Goal: Transaction & Acquisition: Download file/media

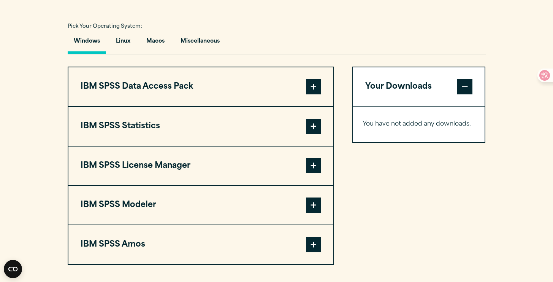
scroll to position [551, 0]
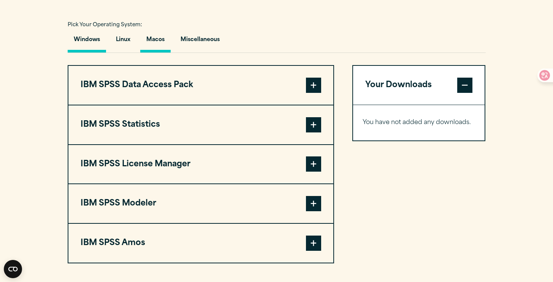
click at [159, 45] on button "Macos" at bounding box center [155, 42] width 30 height 22
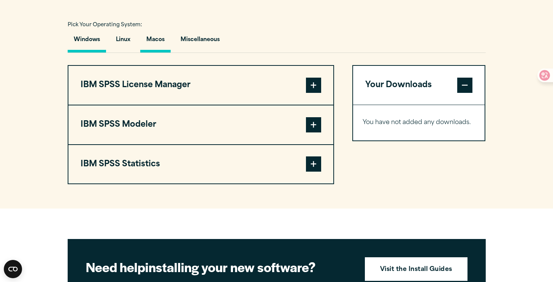
click at [91, 50] on button "Windows" at bounding box center [87, 42] width 38 height 22
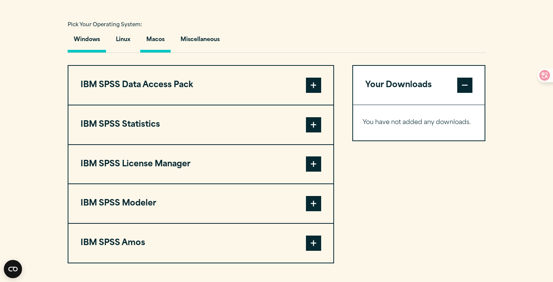
click at [157, 47] on button "Macos" at bounding box center [155, 42] width 30 height 22
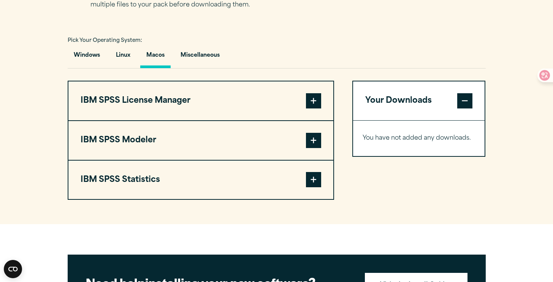
scroll to position [535, 0]
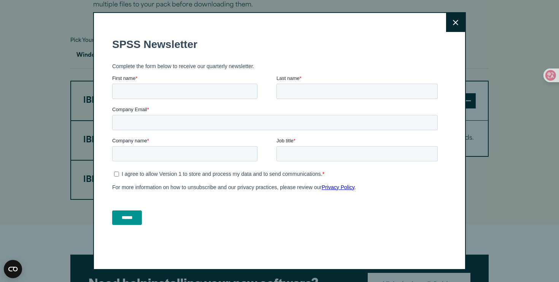
click at [449, 25] on button "Close" at bounding box center [455, 22] width 19 height 19
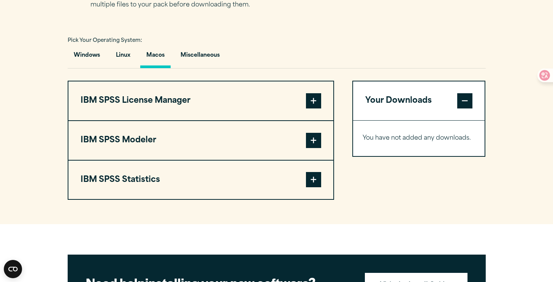
click at [309, 185] on span at bounding box center [313, 179] width 15 height 15
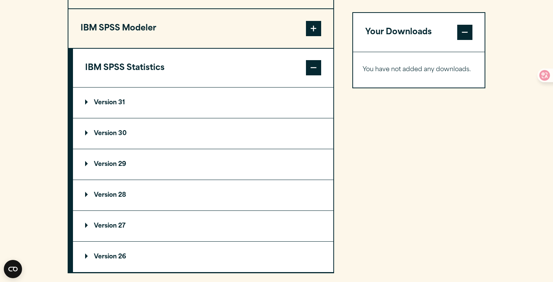
scroll to position [650, 0]
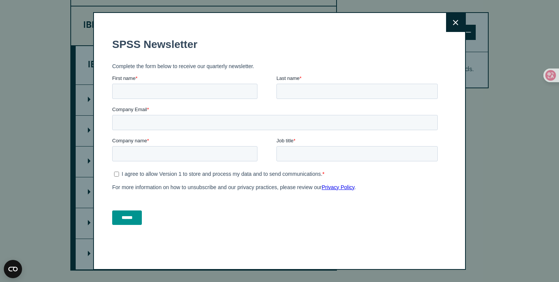
click at [453, 25] on icon at bounding box center [455, 23] width 5 height 6
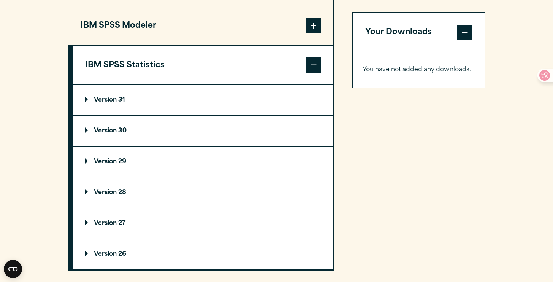
click at [97, 103] on p "Version 31" at bounding box center [105, 100] width 40 height 6
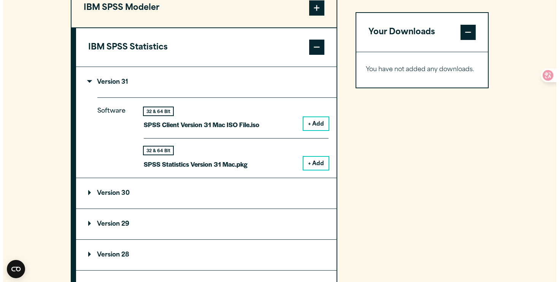
scroll to position [676, 0]
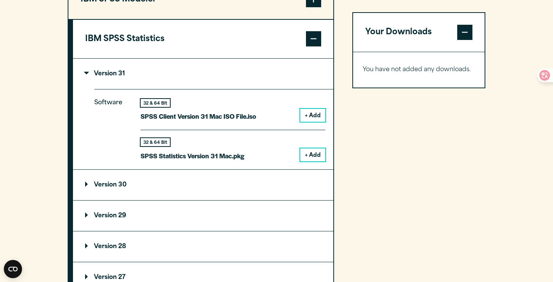
click at [306, 155] on button "+ Add" at bounding box center [312, 154] width 25 height 13
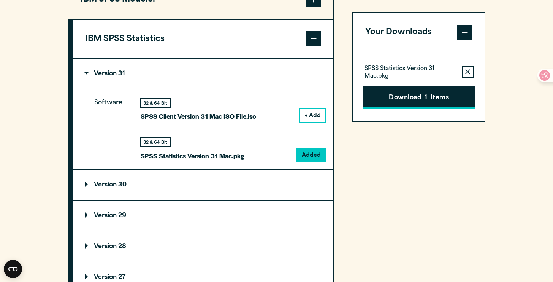
click at [418, 105] on button "Download 1 Items" at bounding box center [419, 98] width 113 height 24
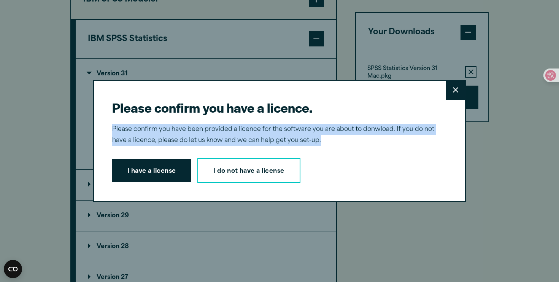
drag, startPoint x: 107, startPoint y: 127, endPoint x: 319, endPoint y: 141, distance: 212.6
click at [319, 141] on div "Please confirm you have a licence. Close Please confirm you have been provided …" at bounding box center [279, 141] width 372 height 122
copy p "Please confirm you have been provided a licence for the software you are about …"
click at [250, 175] on link "I do not have a license" at bounding box center [248, 170] width 103 height 25
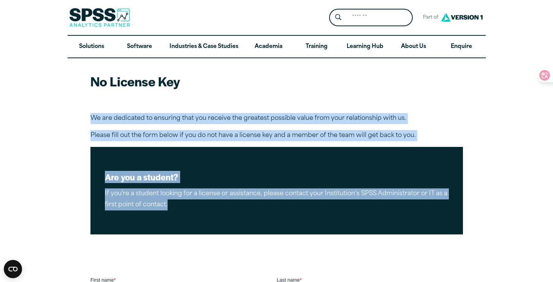
drag, startPoint x: 87, startPoint y: 114, endPoint x: 197, endPoint y: 228, distance: 158.3
click at [197, 229] on article "No License Key We are dedicated to ensuring that you receive the greatest possi…" at bounding box center [276, 269] width 553 height 422
copy article "We are dedicated to ensuring that you receive the greatest possible value from …"
click at [501, 201] on article "No License Key We are dedicated to ensuring that you receive the greatest possi…" at bounding box center [276, 269] width 553 height 422
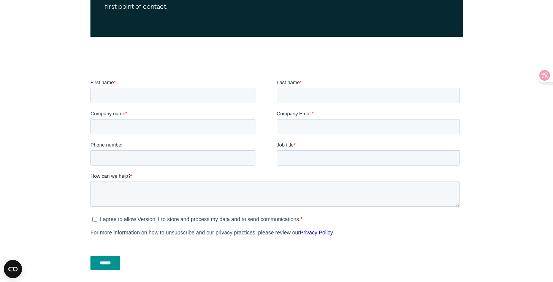
scroll to position [197, 0]
click at [203, 100] on input "First name *" at bounding box center [172, 95] width 165 height 15
type input "******"
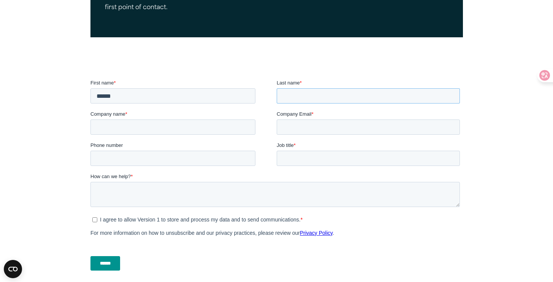
type input "***"
type input "**********"
click at [205, 129] on input "Company name *" at bounding box center [172, 126] width 165 height 15
type input "**********"
click at [388, 132] on input "Company Email *" at bounding box center [367, 126] width 183 height 15
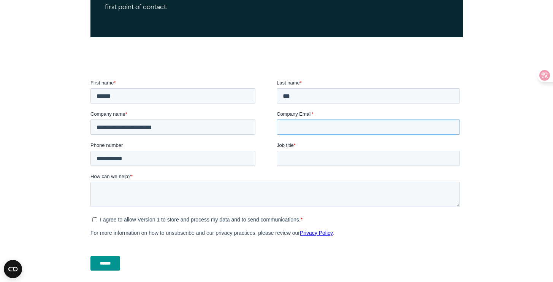
type input "**********"
click at [318, 158] on input "Job title *" at bounding box center [367, 158] width 183 height 15
type input "*******"
click at [221, 200] on textarea "How can we help? *" at bounding box center [274, 194] width 369 height 25
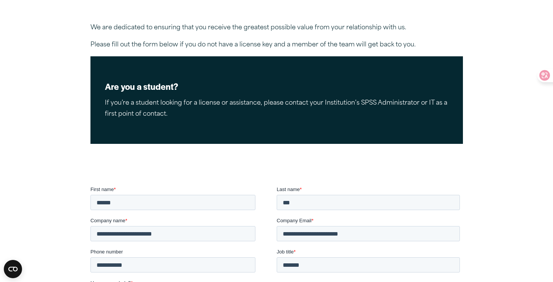
scroll to position [88, 0]
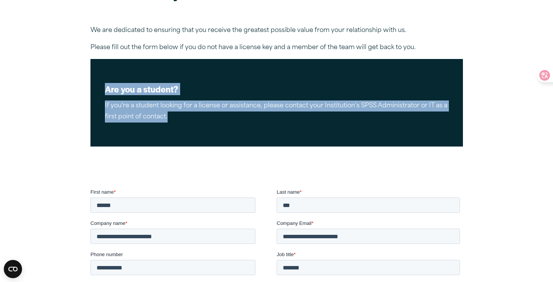
drag, startPoint x: 177, startPoint y: 119, endPoint x: 96, endPoint y: 86, distance: 87.2
click at [96, 86] on div "Are you a student? If you’re a student looking for a license or assistance, ple…" at bounding box center [276, 102] width 372 height 87
copy div "Are you a student? If you’re a student looking for a license or assistance, ple…"
click at [228, 123] on div "Are you a student? If you’re a student looking for a license or assistance, ple…" at bounding box center [276, 102] width 372 height 87
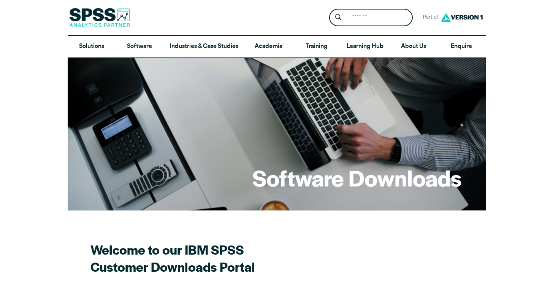
scroll to position [676, 0]
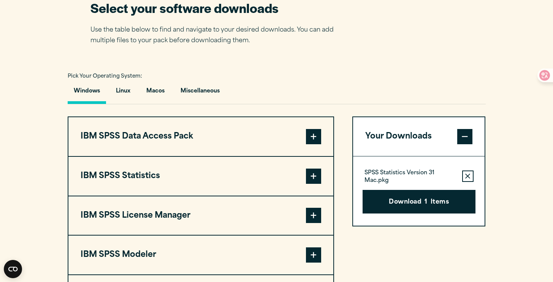
scroll to position [503, 0]
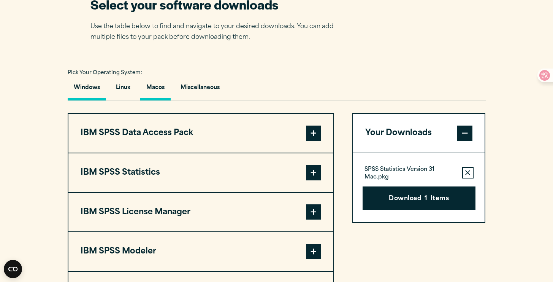
click at [156, 89] on button "Macos" at bounding box center [155, 90] width 30 height 22
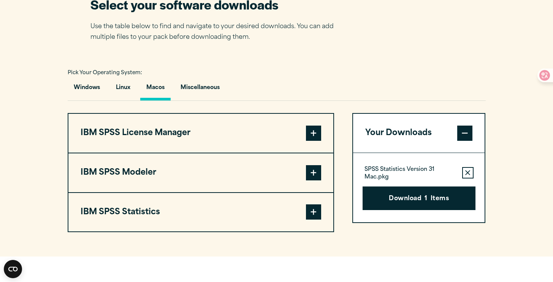
scroll to position [516, 0]
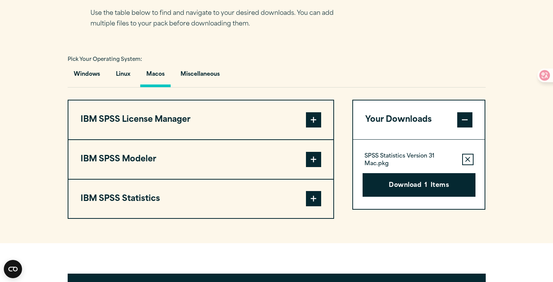
click at [311, 197] on span at bounding box center [313, 198] width 15 height 15
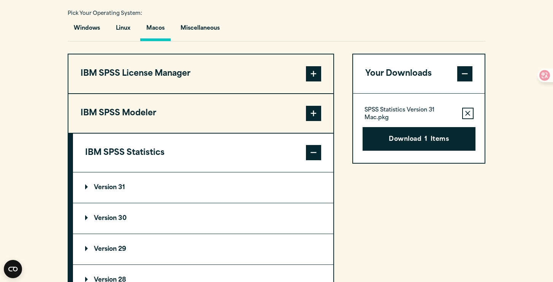
scroll to position [565, 0]
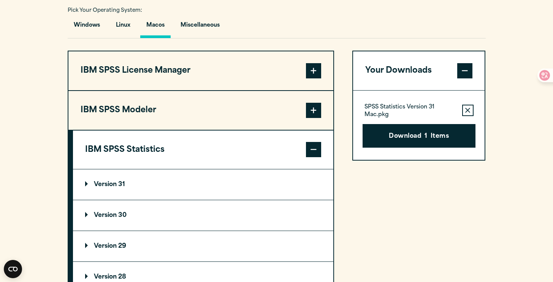
click at [283, 191] on summary "Version 31" at bounding box center [203, 184] width 260 height 30
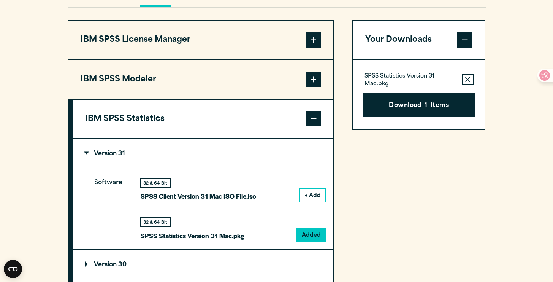
scroll to position [596, 0]
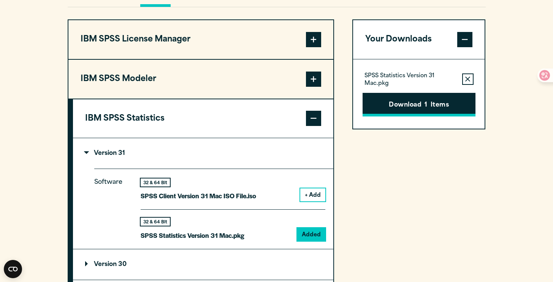
click at [426, 116] on button "Download 1 Items" at bounding box center [419, 105] width 113 height 24
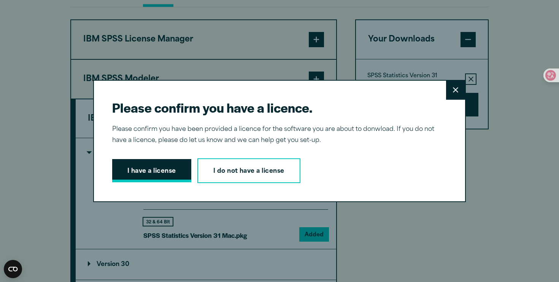
click at [150, 167] on button "I have a license" at bounding box center [151, 171] width 79 height 24
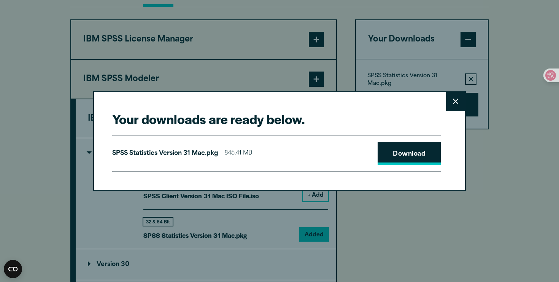
click at [414, 159] on link "Download" at bounding box center [408, 154] width 63 height 24
click at [447, 98] on button "Close" at bounding box center [455, 101] width 19 height 19
